Goal: Information Seeking & Learning: Learn about a topic

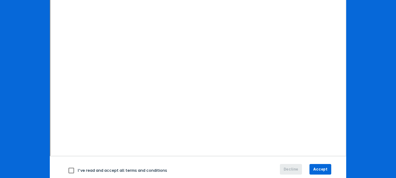
scroll to position [118, 0]
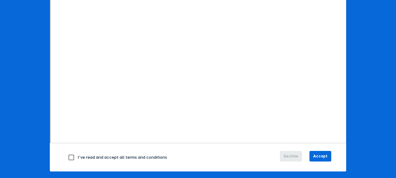
click at [70, 157] on input "checkbox" at bounding box center [71, 157] width 13 height 13
checkbox input "true"
click at [320, 157] on span "Accept" at bounding box center [320, 156] width 14 height 6
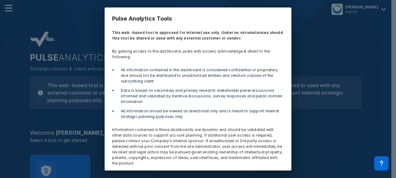
scroll to position [21, 0]
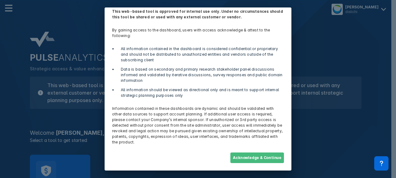
click at [265, 157] on button "Acknowledge & Continue" at bounding box center [257, 157] width 54 height 11
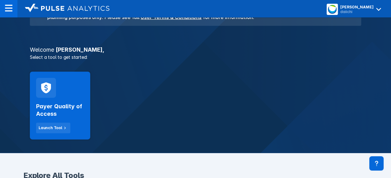
scroll to position [86, 0]
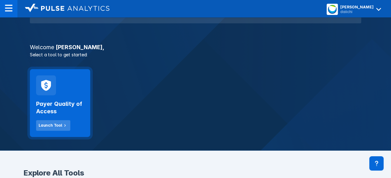
click at [54, 124] on div "Launch Tool" at bounding box center [51, 126] width 24 height 6
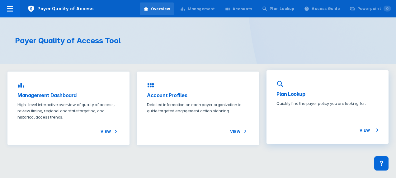
click at [363, 132] on span "View" at bounding box center [368, 129] width 19 height 7
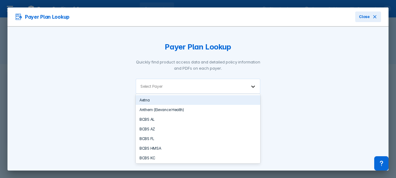
click at [251, 85] on icon at bounding box center [253, 86] width 6 height 6
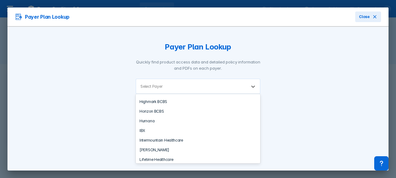
scroll to position [349, 0]
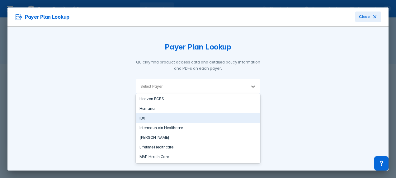
click at [139, 113] on div "IBX" at bounding box center [198, 118] width 124 height 10
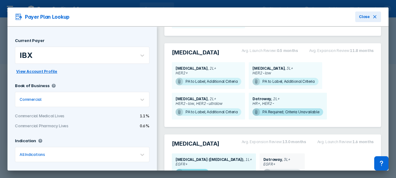
scroll to position [79, 0]
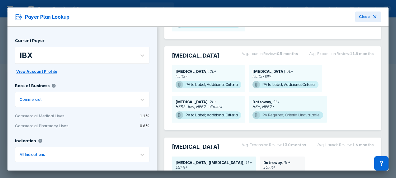
click at [279, 113] on span "PA Required; Criteria Unavailable" at bounding box center [287, 114] width 70 height 7
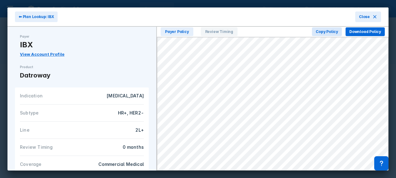
click at [388, 87] on div "⬅ Plan Lookup: IBX Close Payer IBX View Account Profile Product Datroway Indica…" at bounding box center [198, 89] width 396 height 178
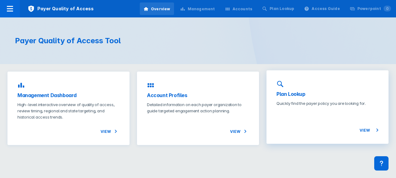
click at [363, 131] on span "View" at bounding box center [368, 129] width 19 height 7
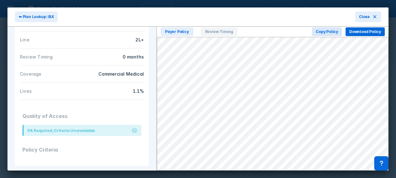
scroll to position [92, 0]
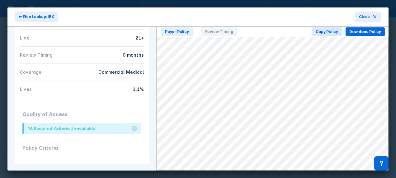
click at [87, 129] on div "PA Required; Criteria Unavailable" at bounding box center [61, 128] width 68 height 6
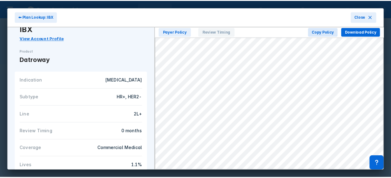
scroll to position [14, 0]
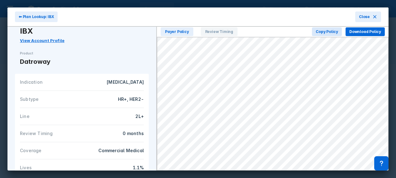
click at [55, 40] on link "View Account Profile" at bounding box center [42, 40] width 44 height 5
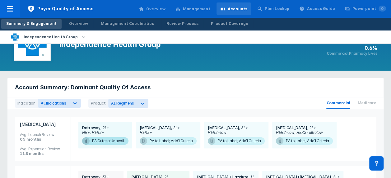
scroll to position [23, 0]
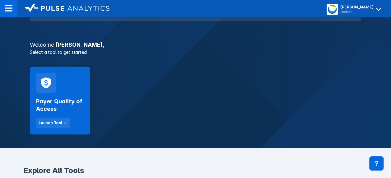
scroll to position [91, 0]
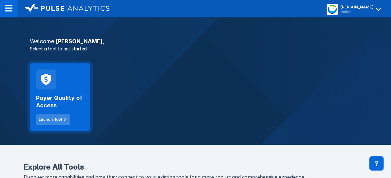
click at [62, 118] on icon at bounding box center [65, 120] width 6 height 6
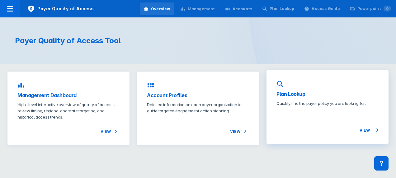
click at [297, 95] on h3 "Plan Lookup" at bounding box center [327, 93] width 102 height 7
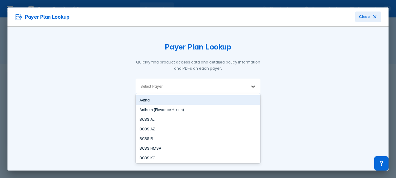
click at [251, 87] on icon at bounding box center [253, 87] width 4 height 2
click at [154, 100] on div "Aetna" at bounding box center [198, 100] width 124 height 10
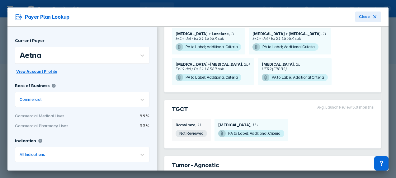
scroll to position [260, 0]
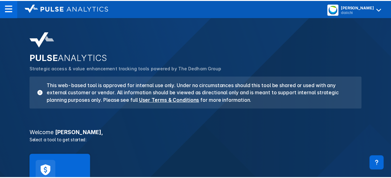
scroll to position [91, 0]
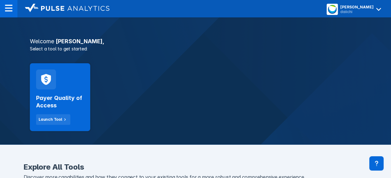
drag, startPoint x: 344, startPoint y: 0, endPoint x: 373, endPoint y: 87, distance: 91.8
click at [373, 87] on div "PULSE ANALYTICS Strategic access & value enhancement tracking tools powered by …" at bounding box center [195, 41] width 391 height 208
click at [10, 10] on img at bounding box center [8, 7] width 7 height 7
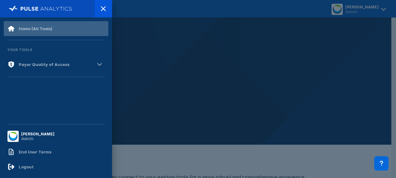
click at [20, 32] on div "Home (All Tools)" at bounding box center [29, 28] width 45 height 7
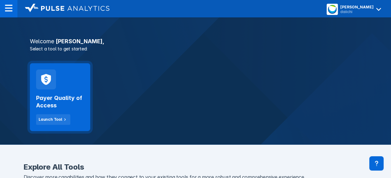
click at [67, 110] on div "Payer Quality of Access Launch Tool" at bounding box center [60, 106] width 48 height 35
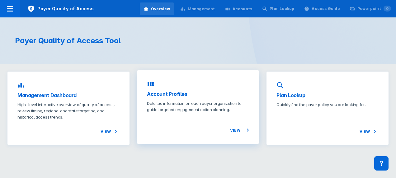
click at [163, 93] on h3 "Account Profiles" at bounding box center [198, 93] width 102 height 7
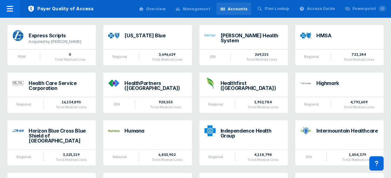
scroll to position [364, 0]
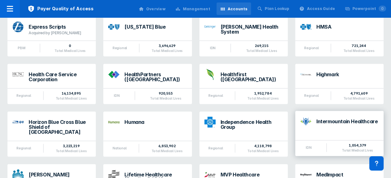
click at [376, 119] on div "Intermountain Healthcare" at bounding box center [347, 121] width 62 height 5
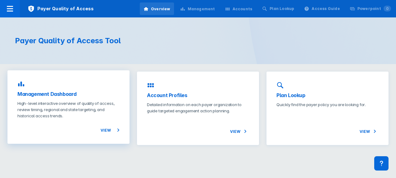
click at [60, 90] on div "Management Dashboard High-level interactive overview of quality of access, revi…" at bounding box center [68, 106] width 122 height 73
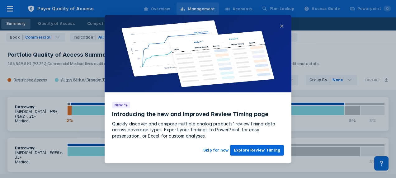
click at [283, 27] on button "×" at bounding box center [281, 25] width 4 height 7
